Goal: Task Accomplishment & Management: Use online tool/utility

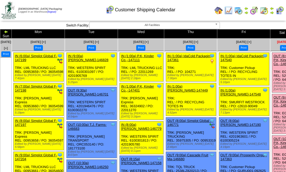
click at [277, 40] on span "Sep 27 [+]" at bounding box center [284, 42] width 15 height 4
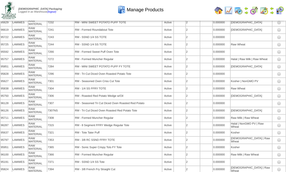
scroll to position [2995, 0]
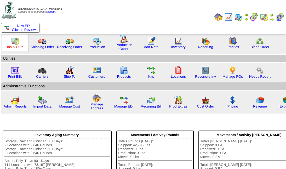
click at [20, 46] on link "Ins & Outs" at bounding box center [15, 47] width 16 height 4
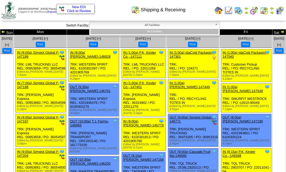
click at [217, 23] on b at bounding box center [217, 25] width 5 height 7
click at [13, 54] on ul at bounding box center [7, 93] width 13 height 78
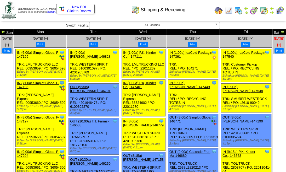
click at [274, 38] on span "Sep 27 [+]" at bounding box center [279, 42] width 10 height 10
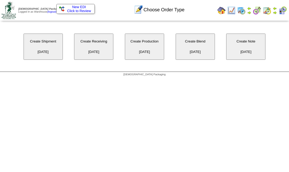
click at [250, 42] on button "Create Note 09/27/2025" at bounding box center [245, 46] width 39 height 26
click at [244, 54] on button "Create Note 09/27/2025" at bounding box center [245, 46] width 39 height 26
click at [200, 50] on button "Create Blend 09/27/2025" at bounding box center [194, 46] width 39 height 26
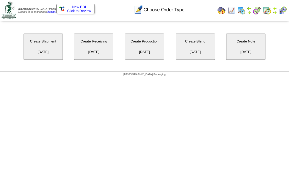
click at [198, 45] on button "Create Blend 09/27/2025" at bounding box center [194, 46] width 39 height 26
click at [143, 38] on button "Create Production 09/27/2025" at bounding box center [144, 46] width 39 height 26
click at [142, 38] on button "Create Production 09/27/2025" at bounding box center [144, 46] width 39 height 26
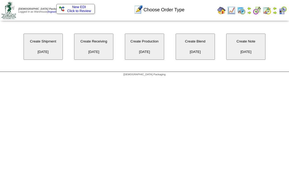
click at [88, 32] on div "Create Shipment 09/27/2025 Create Receiving 09/27/2025 Create Production 09/27/…" at bounding box center [144, 47] width 289 height 50
click at [88, 37] on button "Create Receiving 09/27/2025" at bounding box center [93, 46] width 39 height 26
click at [87, 37] on button "Create Receiving 09/27/2025" at bounding box center [93, 46] width 39 height 26
click at [36, 38] on button "Create Shipment 09/27/2025" at bounding box center [43, 46] width 39 height 26
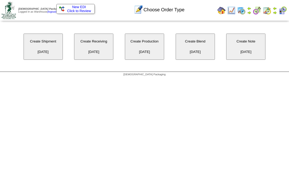
click at [37, 38] on button "Create Shipment 09/27/2025" at bounding box center [43, 46] width 39 height 26
click at [38, 38] on button "Create Shipment 09/27/2025" at bounding box center [43, 46] width 39 height 26
click at [39, 38] on button "Create Shipment 09/27/2025" at bounding box center [43, 46] width 39 height 26
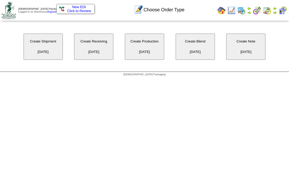
click at [39, 38] on button "Create Shipment 09/27/2025" at bounding box center [43, 46] width 39 height 26
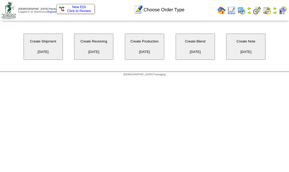
drag, startPoint x: 39, startPoint y: 38, endPoint x: 39, endPoint y: 48, distance: 10.5
click at [39, 48] on button "Create Shipment 09/27/2025" at bounding box center [43, 46] width 39 height 26
click at [101, 56] on button "Create Receiving 09/27/2025" at bounding box center [93, 46] width 39 height 26
drag, startPoint x: 101, startPoint y: 55, endPoint x: 77, endPoint y: 48, distance: 25.2
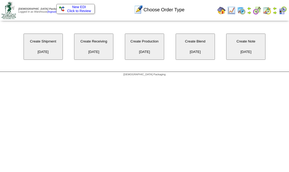
click at [77, 48] on button "Create Receiving 09/27/2025" at bounding box center [93, 46] width 39 height 26
click at [7, 7] on img at bounding box center [9, 11] width 14 height 18
click at [8, 8] on img at bounding box center [9, 11] width 14 height 18
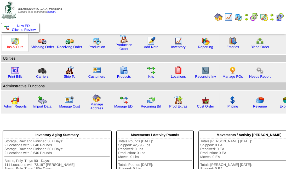
click at [15, 45] on link "Ins & Outs" at bounding box center [15, 47] width 16 height 4
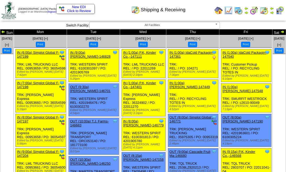
click at [280, 31] on img at bounding box center [282, 32] width 4 height 4
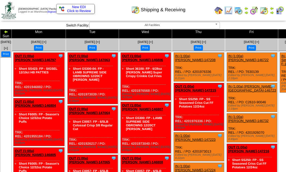
click at [12, 32] on td "Sun" at bounding box center [6, 33] width 12 height 9
click at [8, 33] on img at bounding box center [6, 32] width 4 height 4
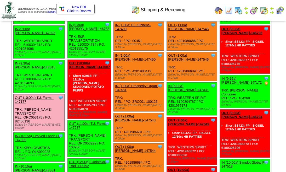
scroll to position [192, 0]
